Goal: Task Accomplishment & Management: Manage account settings

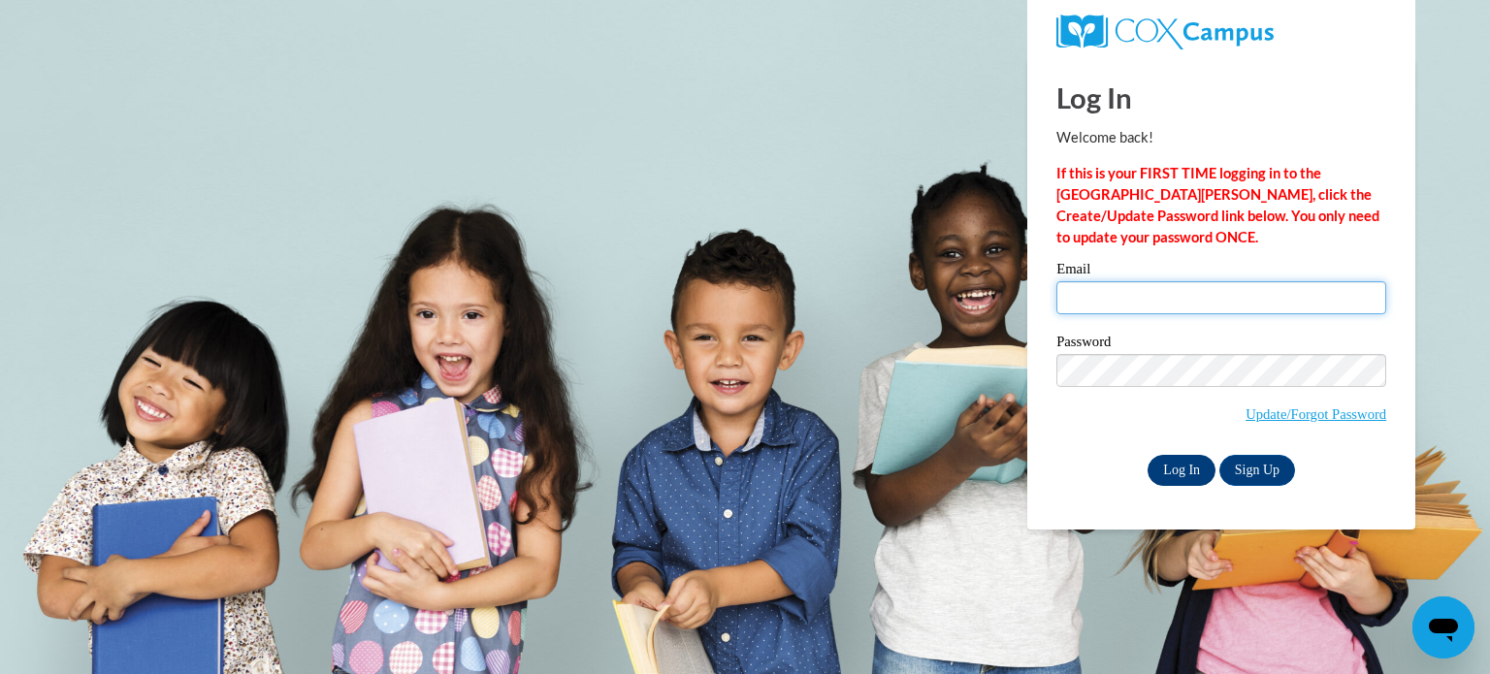
type input "elephantgirl1201@gmail.com"
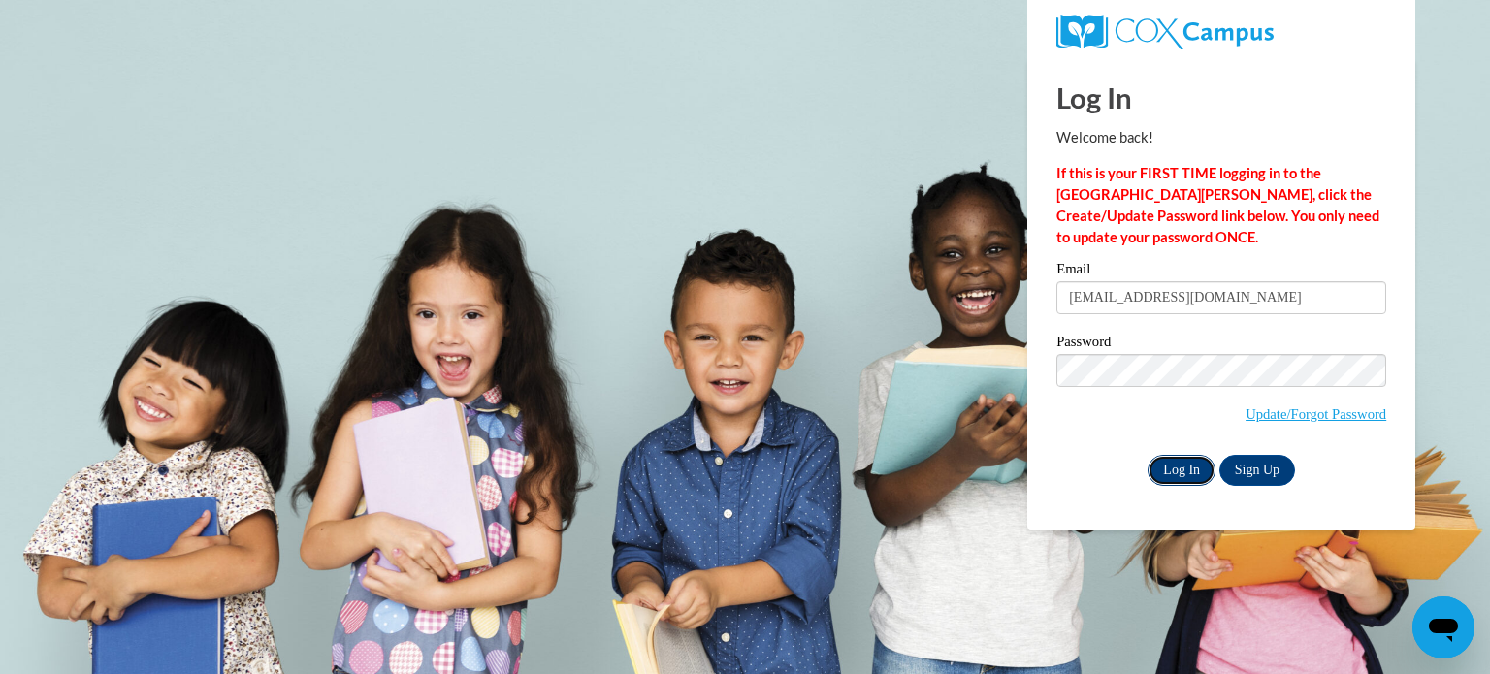
click at [1180, 476] on input "Log In" at bounding box center [1182, 470] width 68 height 31
click at [1177, 464] on input "Log In" at bounding box center [1182, 470] width 68 height 31
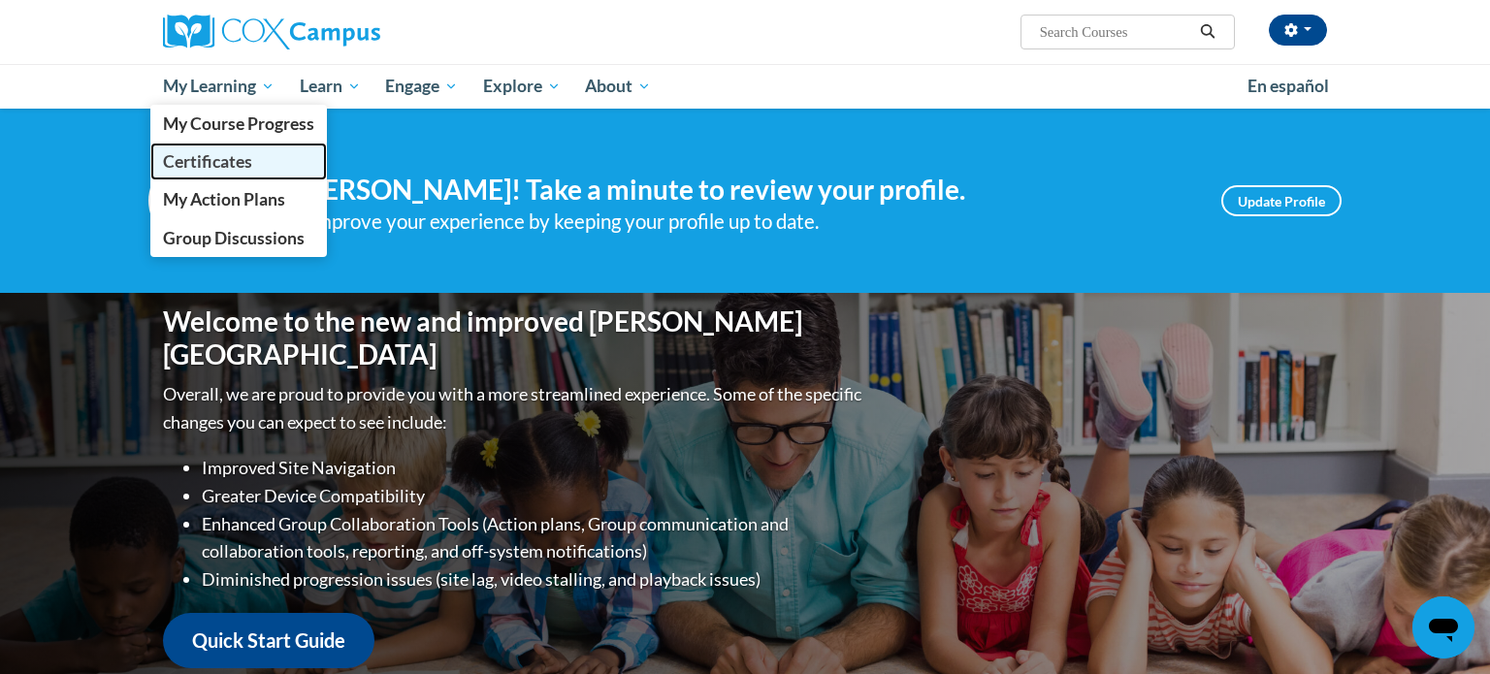
click at [243, 153] on span "Certificates" at bounding box center [207, 161] width 89 height 20
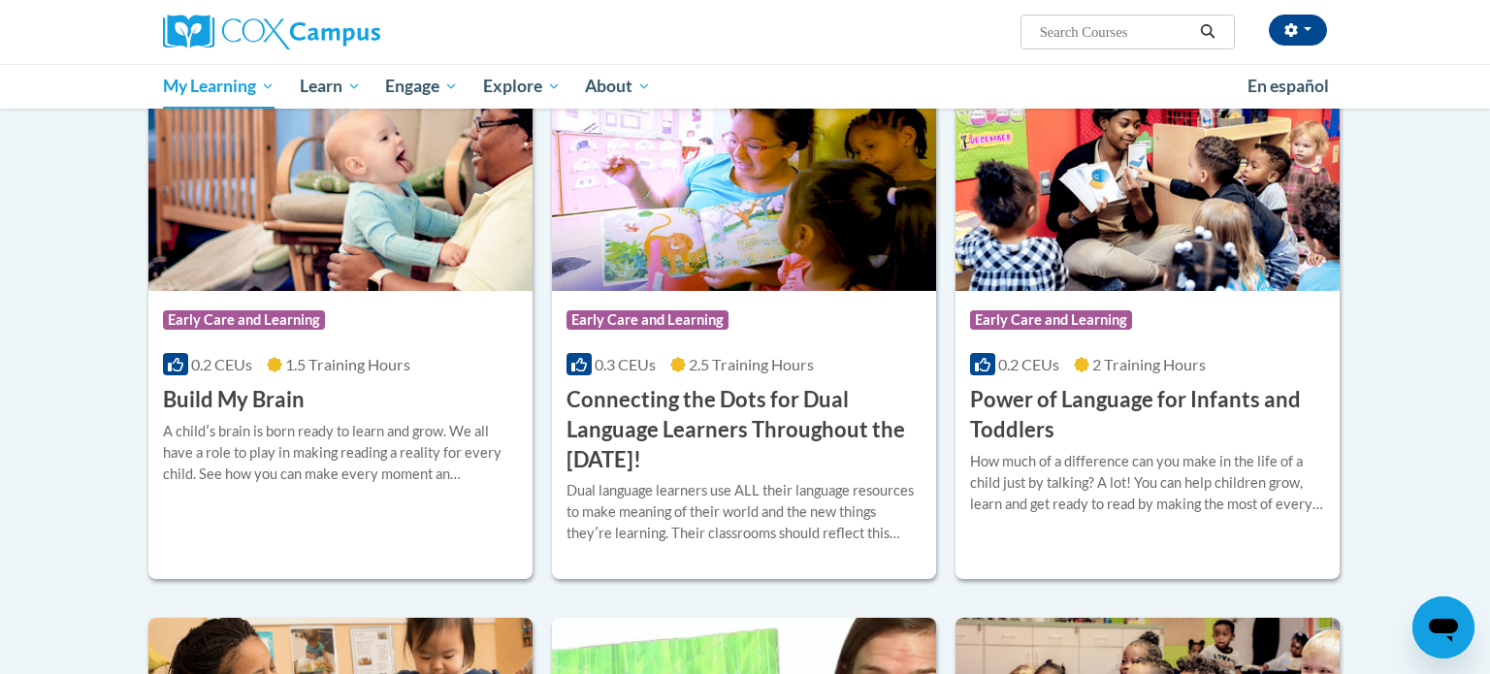
scroll to position [391, 0]
